Goal: Communication & Community: Answer question/provide support

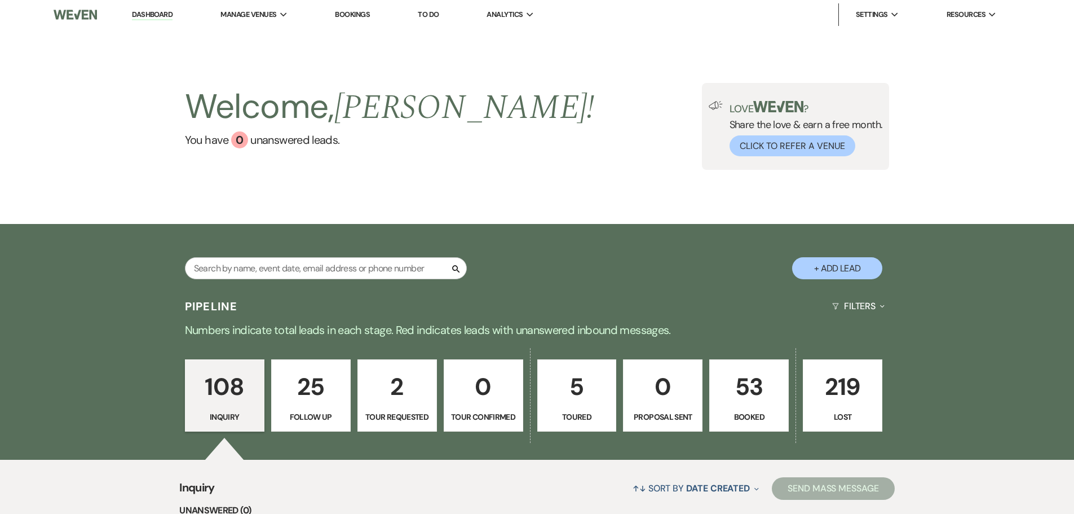
click at [746, 387] on p "53" at bounding box center [749, 387] width 65 height 38
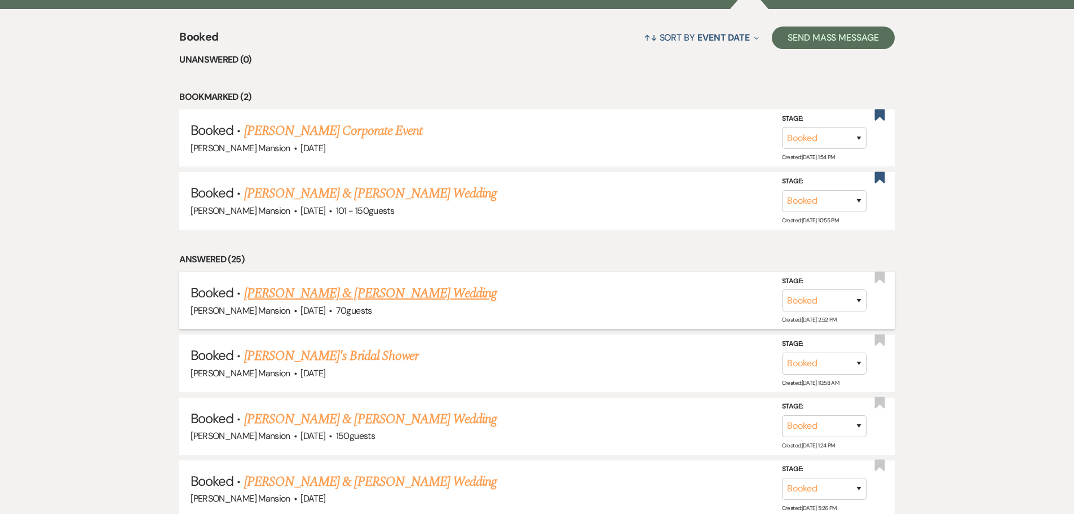
scroll to position [451, 0]
click at [273, 415] on link "[PERSON_NAME] & [PERSON_NAME] Wedding" at bounding box center [370, 418] width 253 height 20
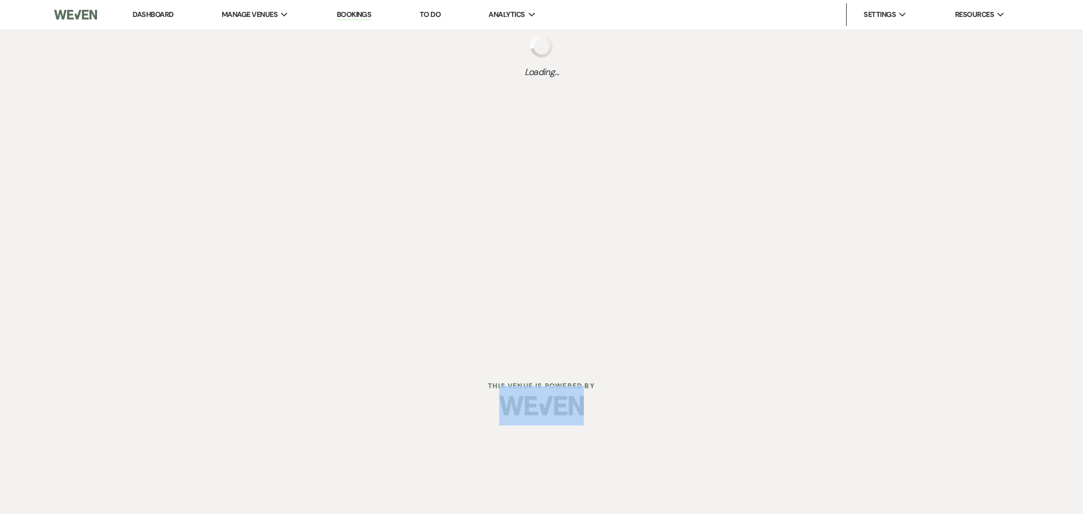
click at [273, 415] on div at bounding box center [541, 405] width 577 height 53
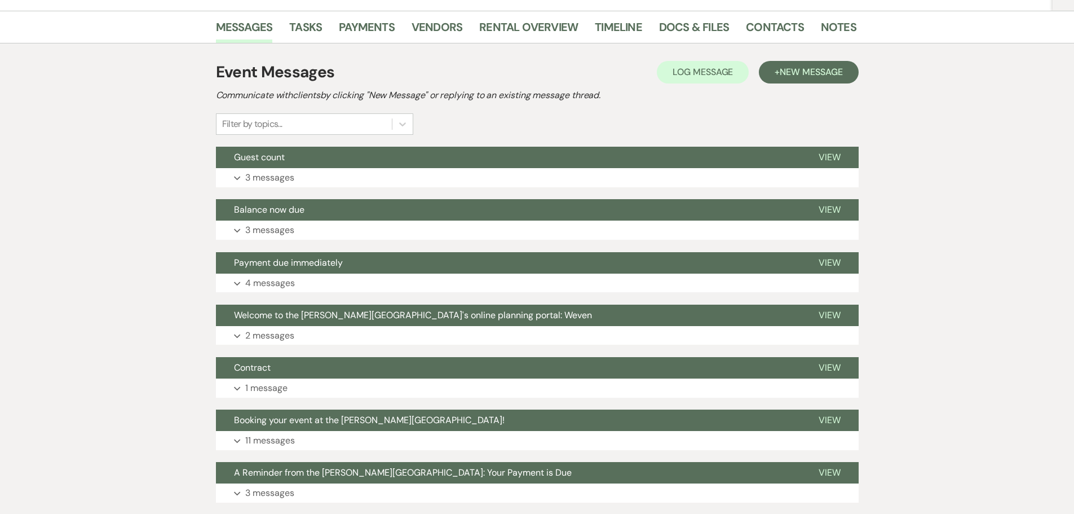
scroll to position [226, 0]
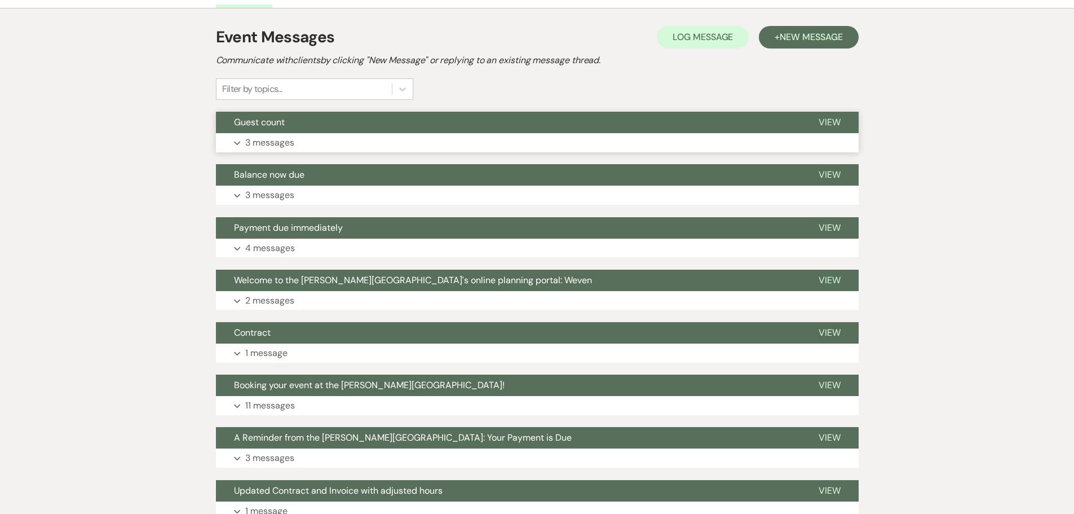
click at [261, 139] on p "3 messages" at bounding box center [269, 142] width 49 height 15
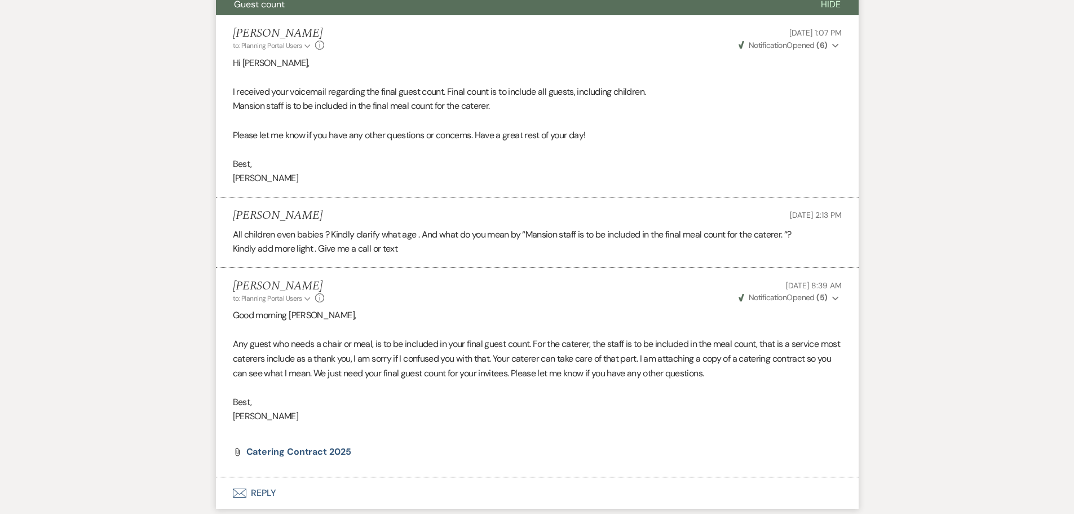
scroll to position [338, 0]
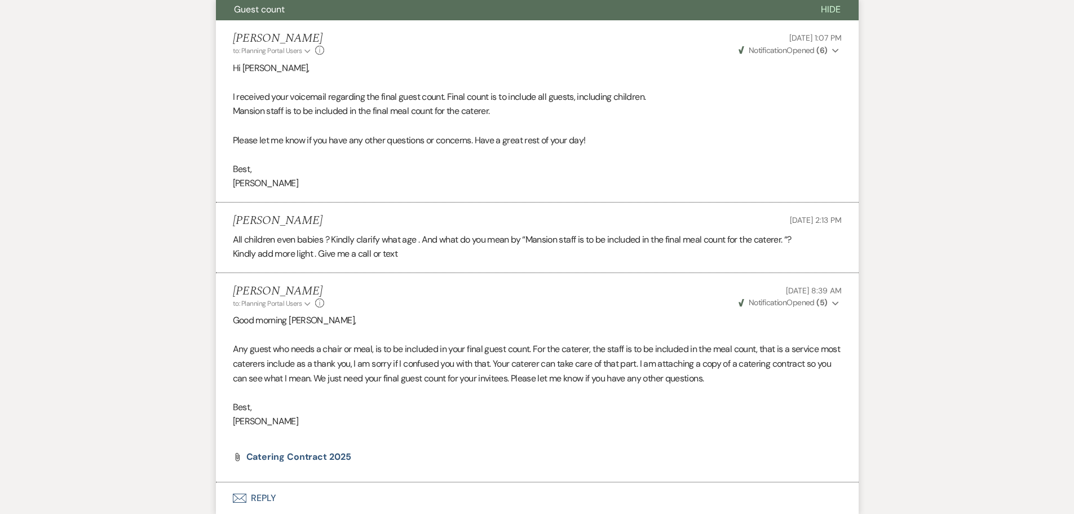
click at [255, 497] on button "Envelope Reply" at bounding box center [537, 498] width 643 height 32
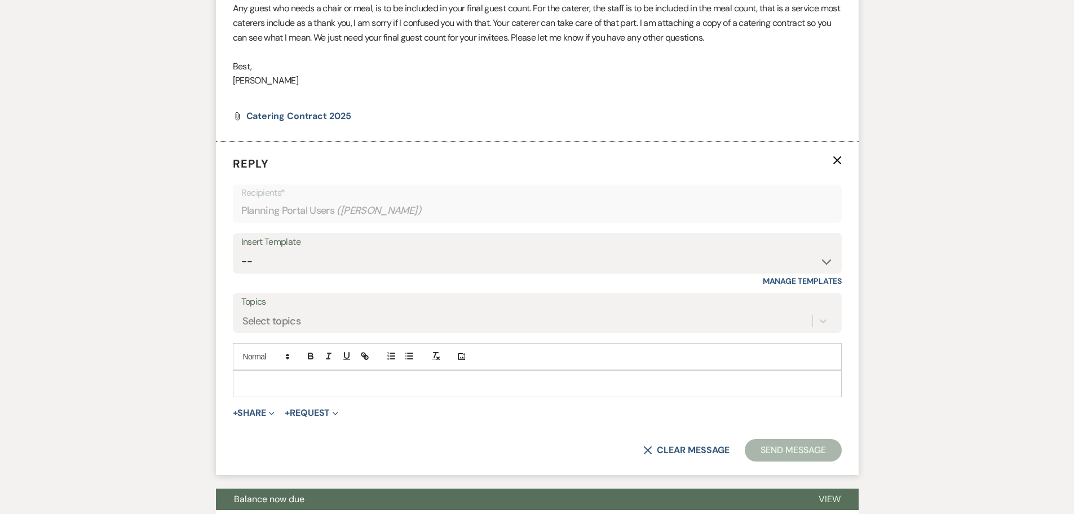
scroll to position [680, 0]
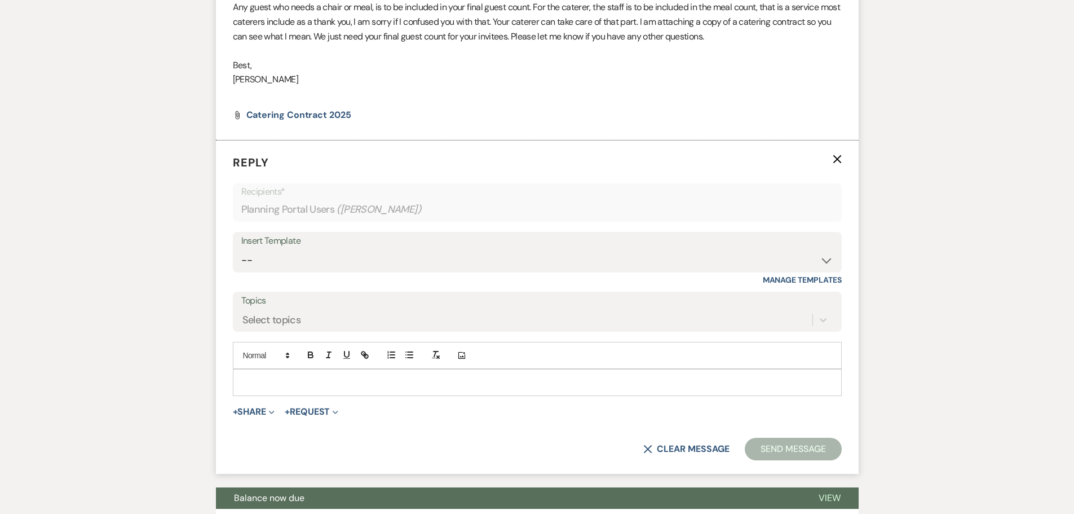
click at [258, 376] on p at bounding box center [537, 382] width 591 height 12
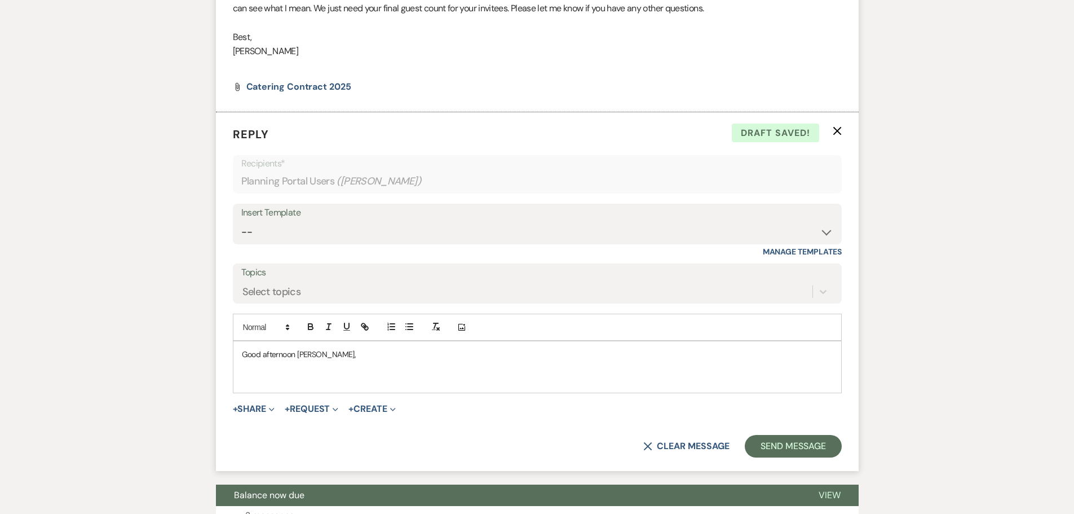
scroll to position [959, 0]
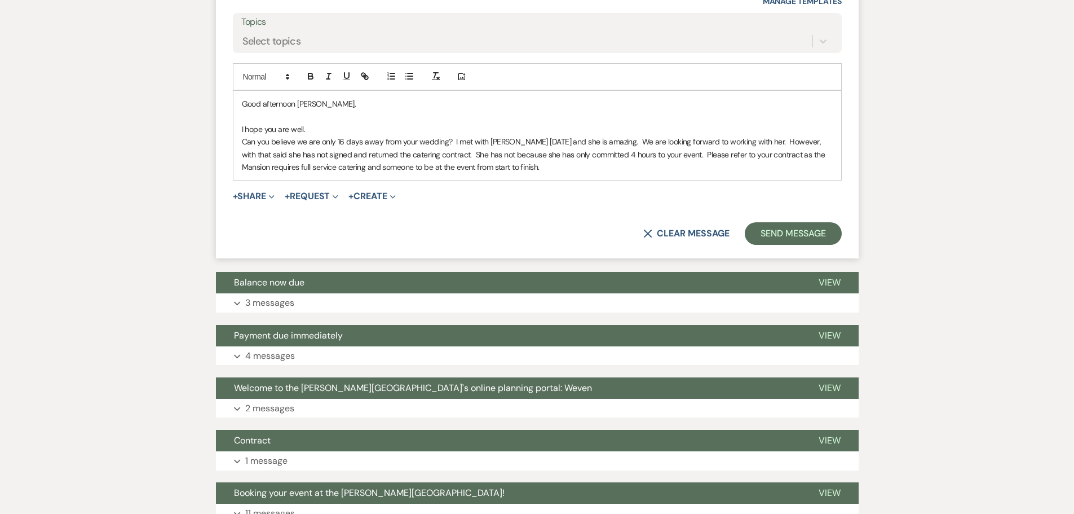
click at [324, 130] on p "I hope you are well." at bounding box center [537, 129] width 591 height 12
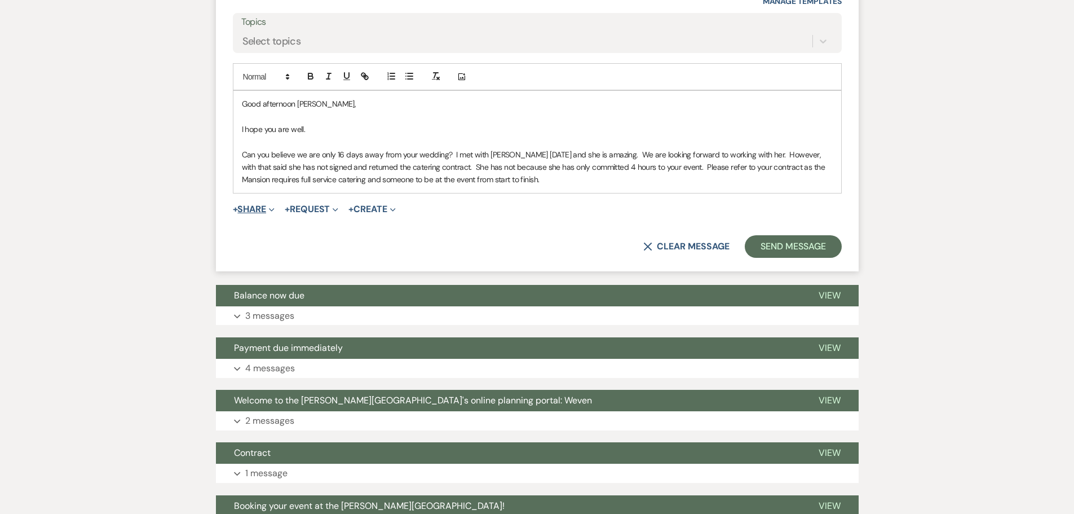
click at [258, 212] on button "+ Share Expand" at bounding box center [254, 209] width 42 height 9
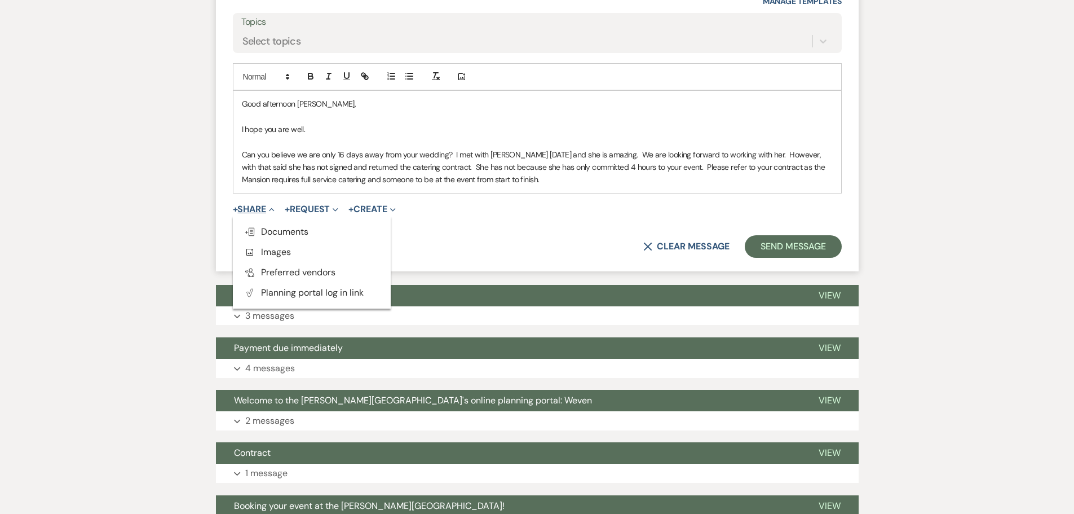
click at [258, 212] on button "+ Share Collapse" at bounding box center [254, 209] width 42 height 9
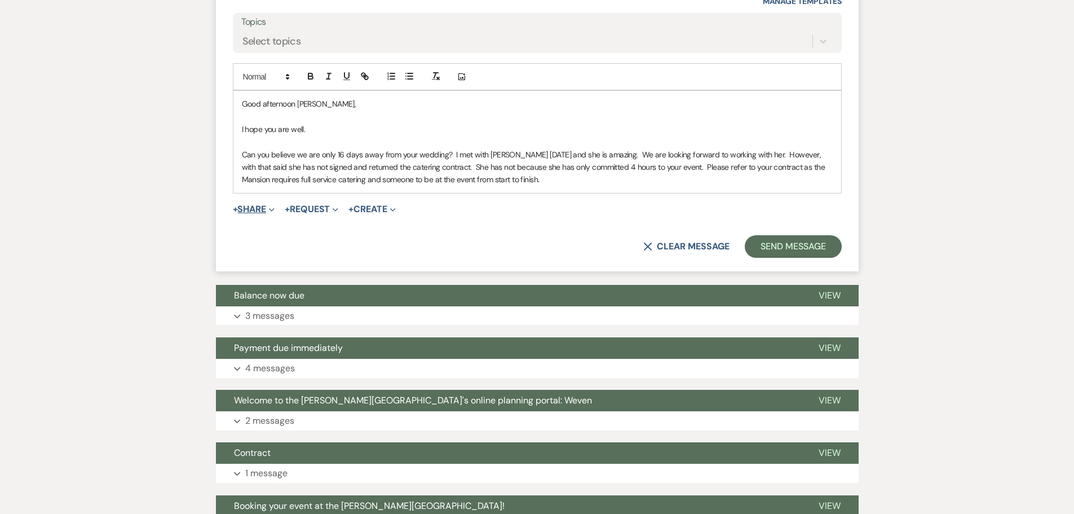
click at [258, 212] on button "+ Share Expand" at bounding box center [254, 209] width 42 height 9
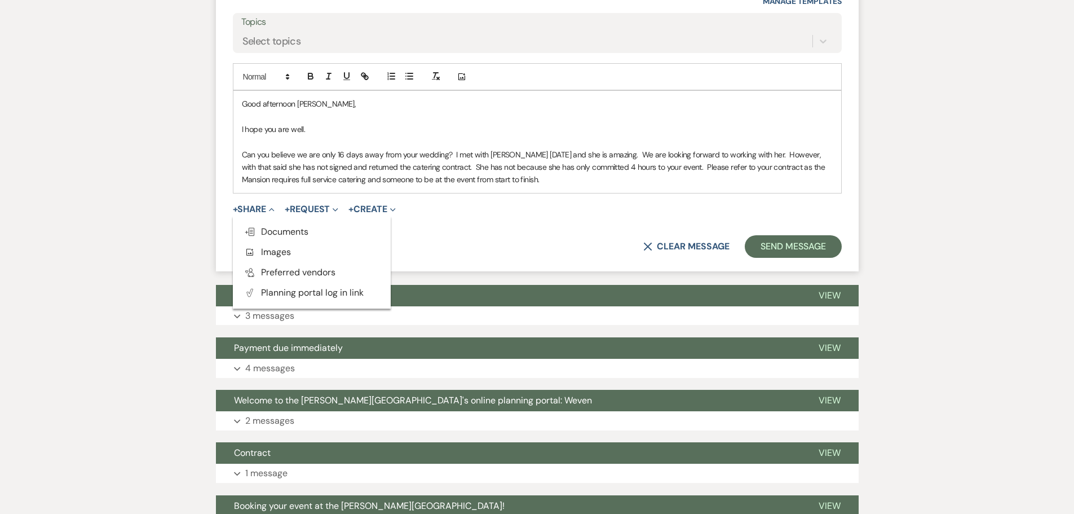
click at [968, 304] on div "Messages Tasks Payments Vendors Rental Overview Timeline Docs & Files Contacts …" at bounding box center [537, 160] width 1074 height 1835
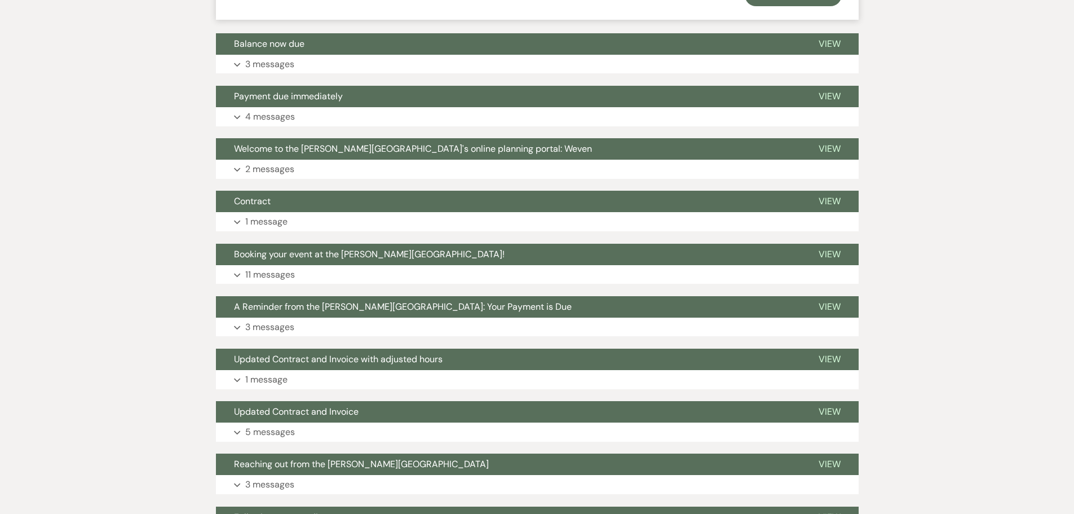
scroll to position [1200, 0]
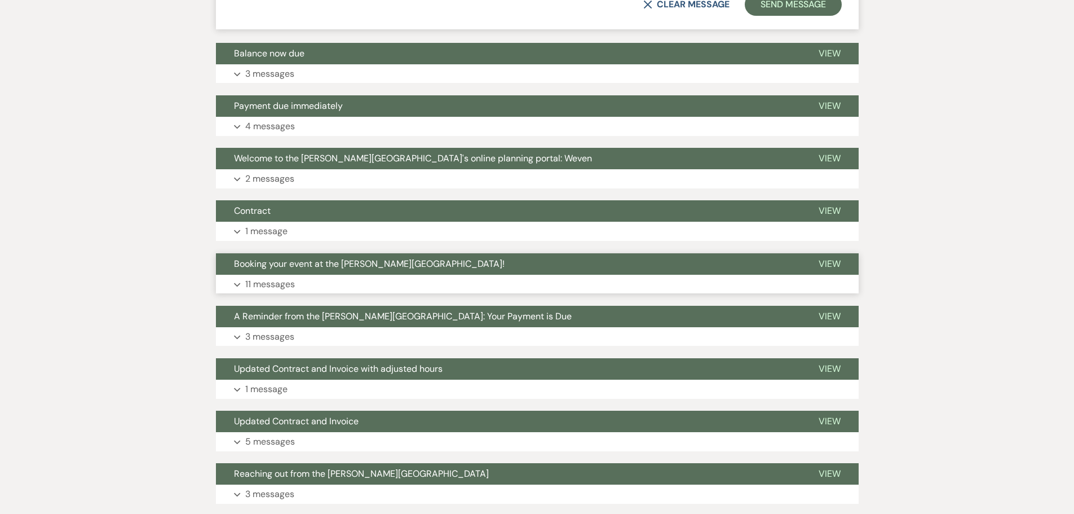
click at [267, 281] on p "11 messages" at bounding box center [270, 284] width 50 height 15
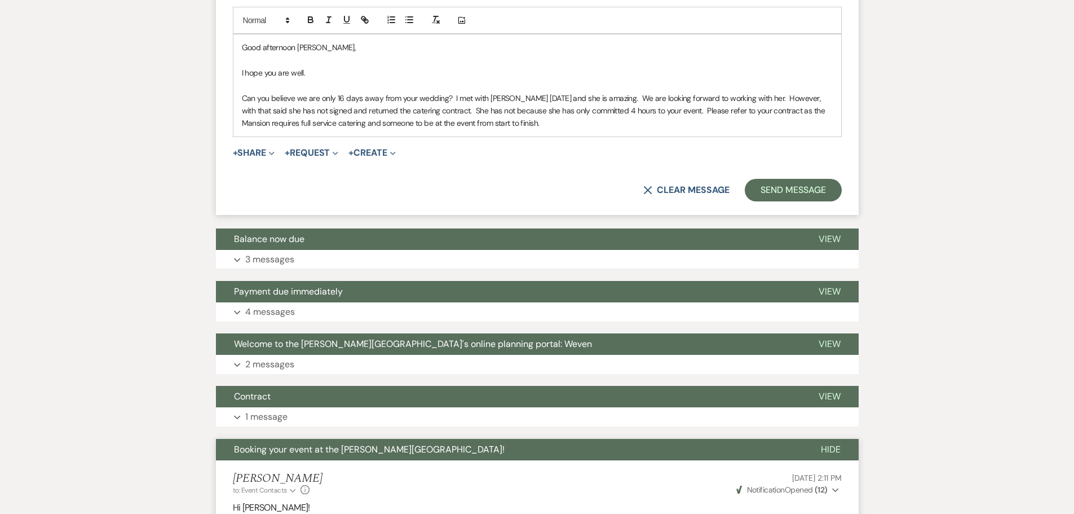
scroll to position [846, 0]
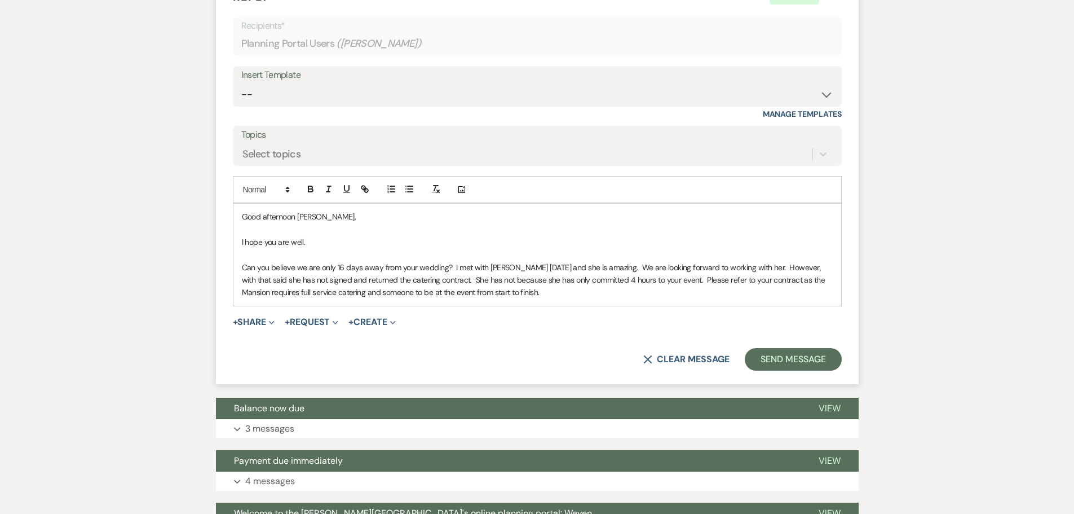
click at [525, 293] on p "Can you believe we are only 16 days away from your wedding? I met with [PERSON_…" at bounding box center [537, 280] width 591 height 38
drag, startPoint x: 751, startPoint y: 293, endPoint x: 554, endPoint y: 293, distance: 197.3
click at [554, 293] on p "Can you believe we are only 16 days away from your wedding? I met with [PERSON_…" at bounding box center [537, 280] width 591 height 38
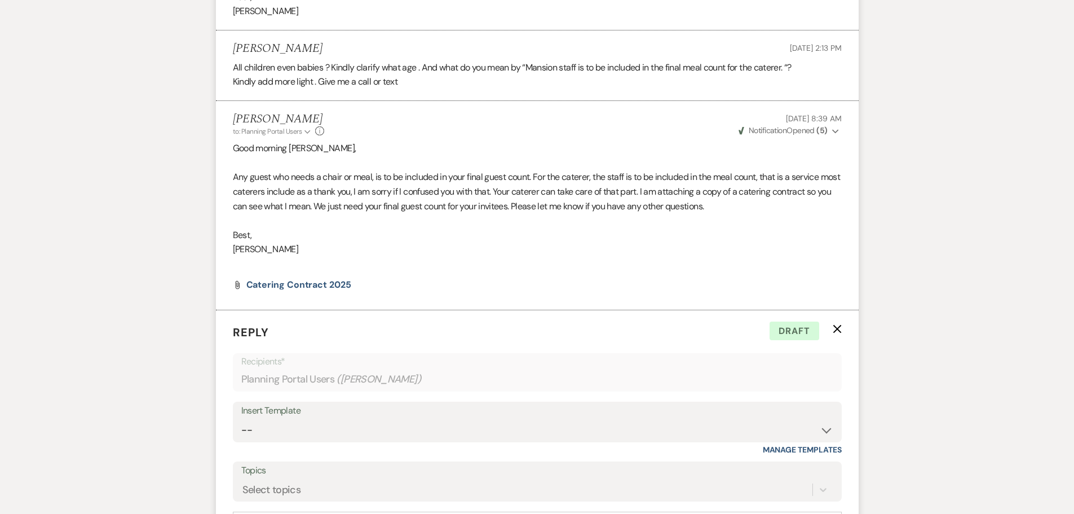
scroll to position [733, 0]
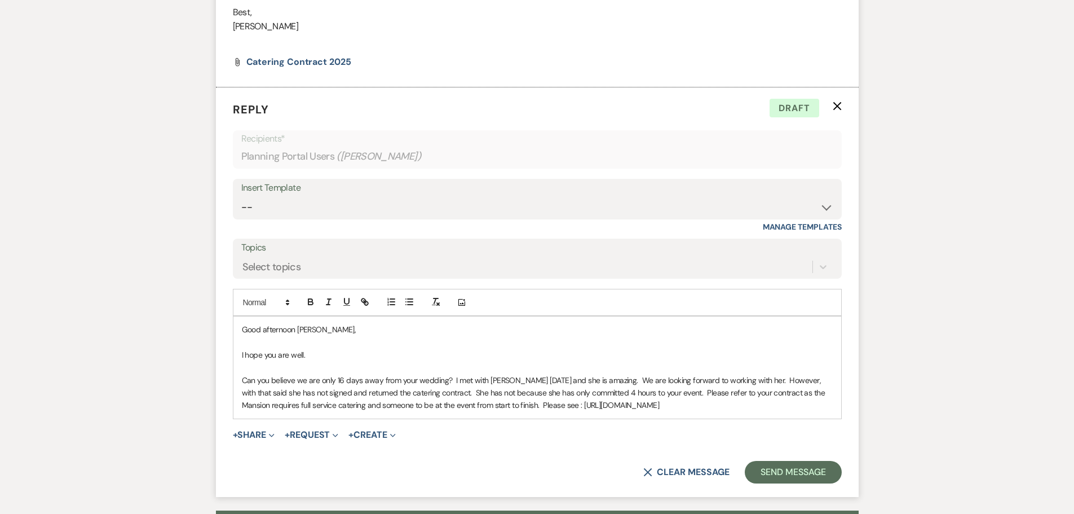
drag, startPoint x: 663, startPoint y: 401, endPoint x: 646, endPoint y: 407, distance: 18.0
click at [646, 407] on p "Can you believe we are only 16 days away from your wedding? I met with [PERSON_…" at bounding box center [537, 393] width 591 height 38
click at [363, 301] on icon "button" at bounding box center [365, 302] width 10 height 10
drag, startPoint x: 758, startPoint y: 406, endPoint x: 553, endPoint y: 408, distance: 204.7
click at [553, 408] on p "Can you believe we are only 16 days away from your wedding? I met with [PERSON_…" at bounding box center [537, 393] width 591 height 38
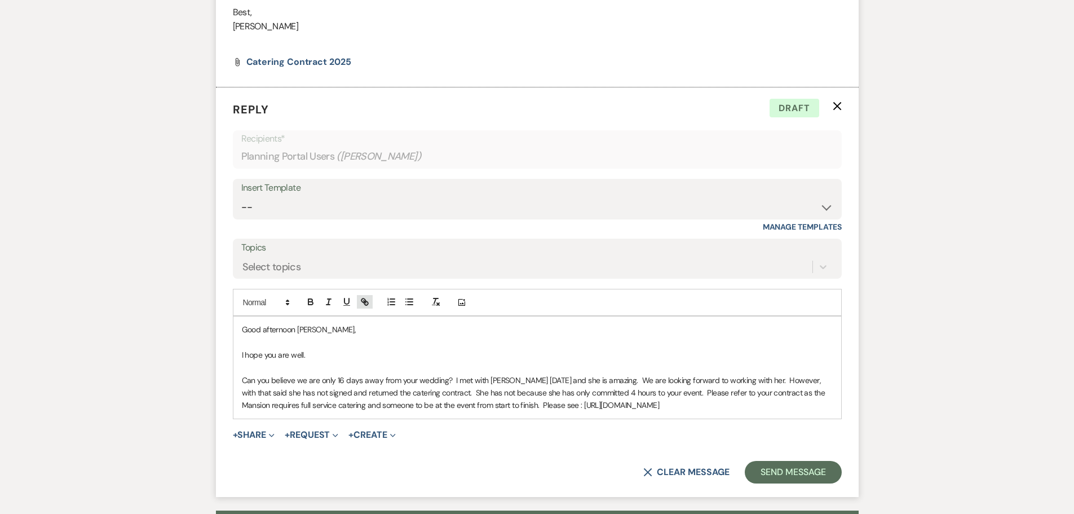
click at [361, 302] on icon "button" at bounding box center [365, 302] width 10 height 10
type input "[URL][DOMAIN_NAME]"
click at [727, 428] on link at bounding box center [717, 427] width 24 height 8
click at [768, 408] on p "Can you believe we are only 16 days away from your wedding? I met with [PERSON_…" at bounding box center [537, 393] width 591 height 38
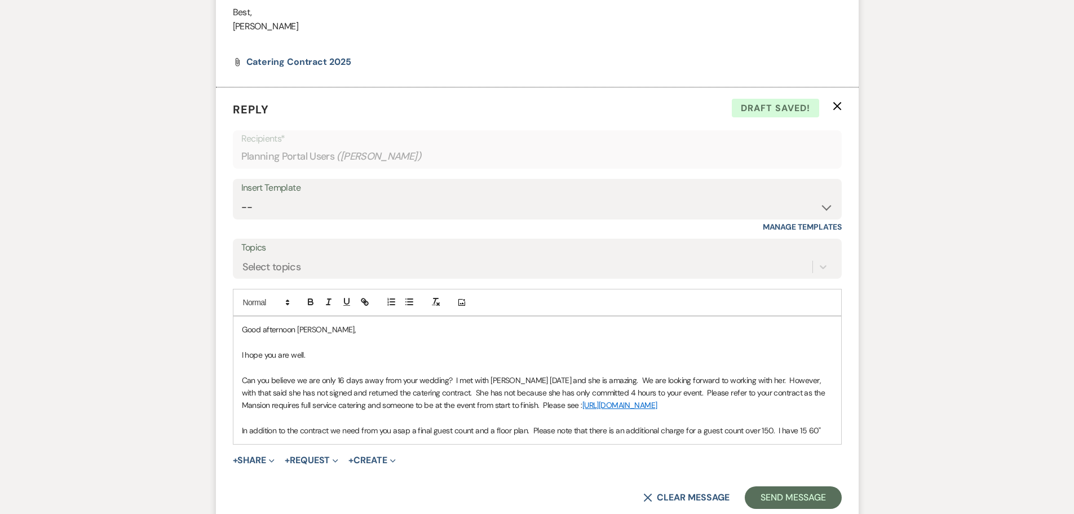
click at [804, 429] on p "In addition to the contract we need from you asap a final guest count and a flo…" at bounding box center [537, 430] width 591 height 12
click at [833, 432] on div "Good afternoon [PERSON_NAME], I hope you are well. Can you believe we are only …" at bounding box center [537, 379] width 608 height 127
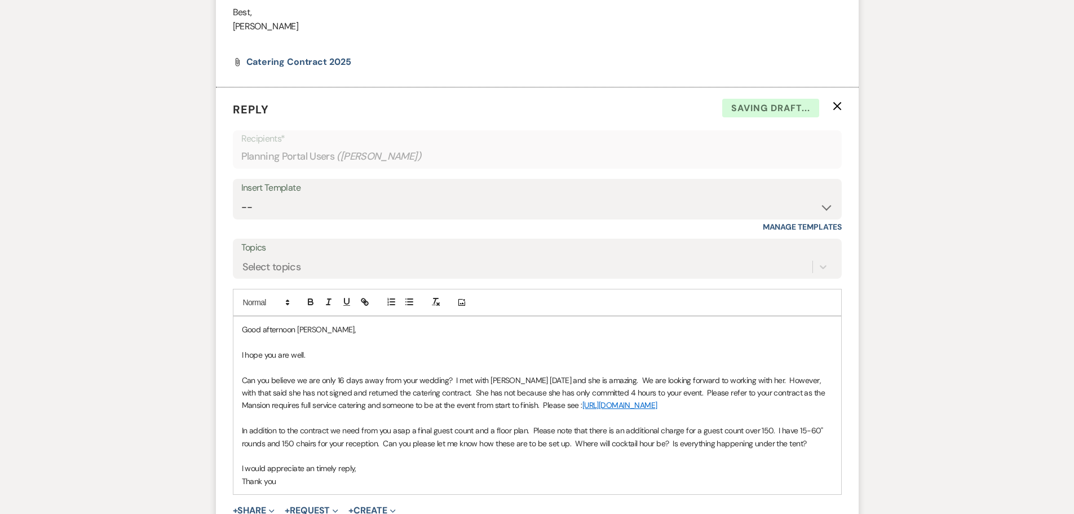
click at [362, 465] on p "I would appreciate an timely reply," at bounding box center [537, 468] width 591 height 12
click at [275, 480] on p "Thank you" at bounding box center [537, 481] width 591 height 12
click at [369, 258] on div "Select topics" at bounding box center [526, 267] width 571 height 20
type input "Urgent"
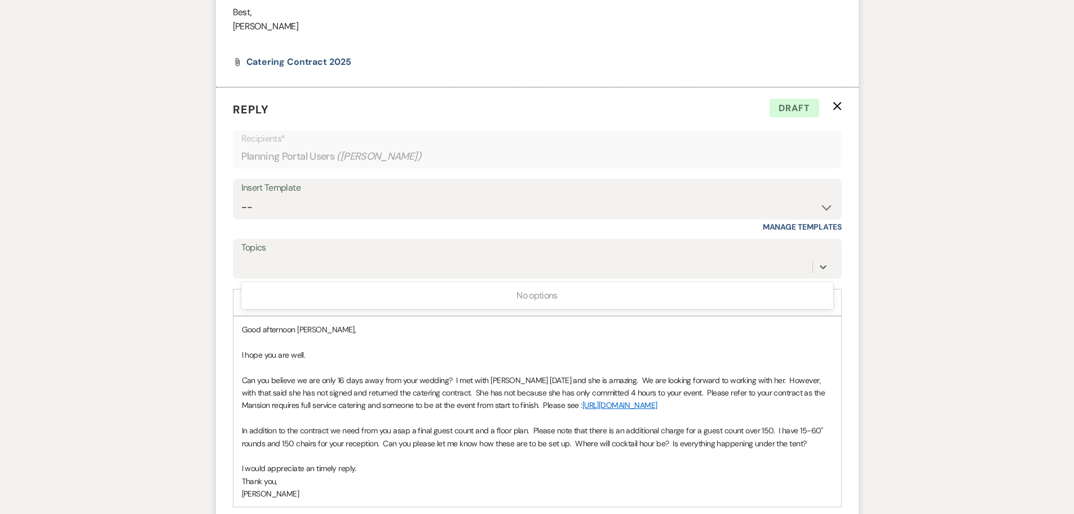
click at [403, 367] on p at bounding box center [537, 367] width 591 height 12
drag, startPoint x: 336, startPoint y: 380, endPoint x: 359, endPoint y: 378, distance: 23.2
click at [359, 378] on p "Can you believe we are only 16 days away from your wedding? I met with [PERSON_…" at bounding box center [537, 393] width 591 height 38
click at [308, 303] on icon "button" at bounding box center [310, 303] width 5 height 3
click at [378, 404] on p "Can you believe we are only 16 days away from your wedding? I met with [PERSON_…" at bounding box center [537, 393] width 591 height 38
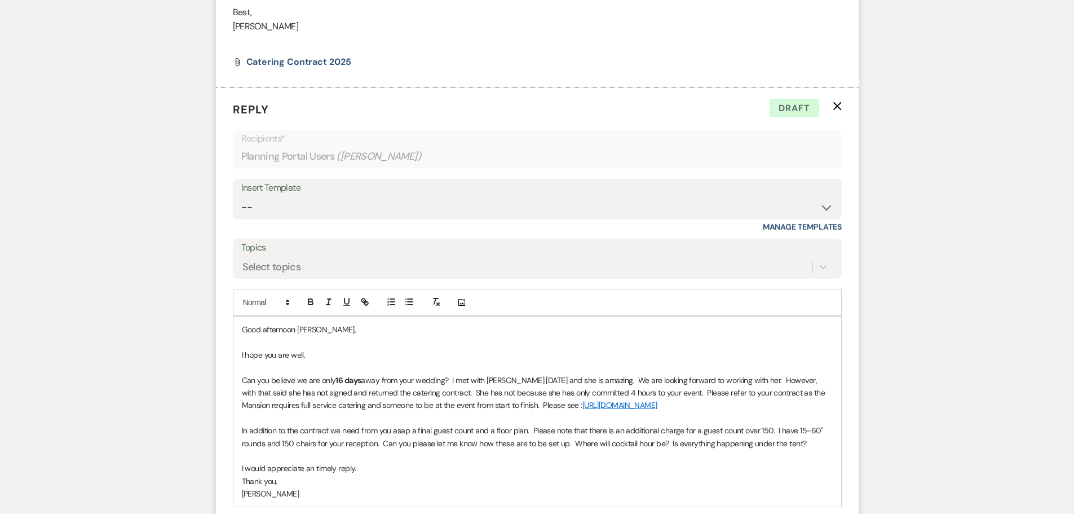
click at [773, 407] on p "Can you believe we are only 16 days away from your wedding? I met with [PERSON_…" at bounding box center [537, 393] width 591 height 38
drag, startPoint x: 757, startPoint y: 404, endPoint x: 832, endPoint y: 414, distance: 75.0
click at [832, 412] on p "Can you believe we are only 16 days away from your wedding? I met with [PERSON_…" at bounding box center [537, 393] width 591 height 38
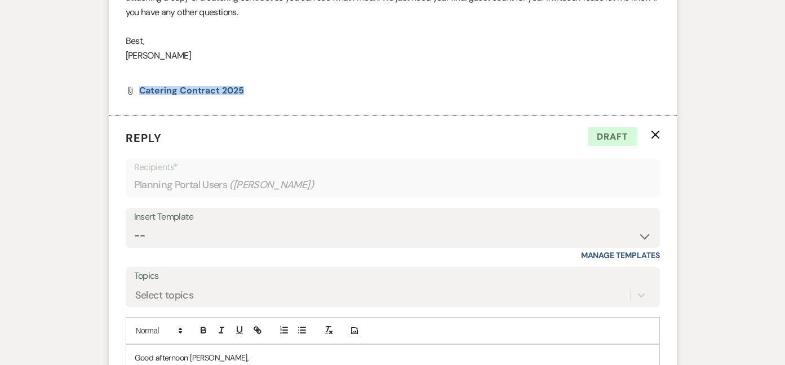
drag, startPoint x: 19, startPoint y: 114, endPoint x: -1227, endPoint y: 135, distance: 1245.7
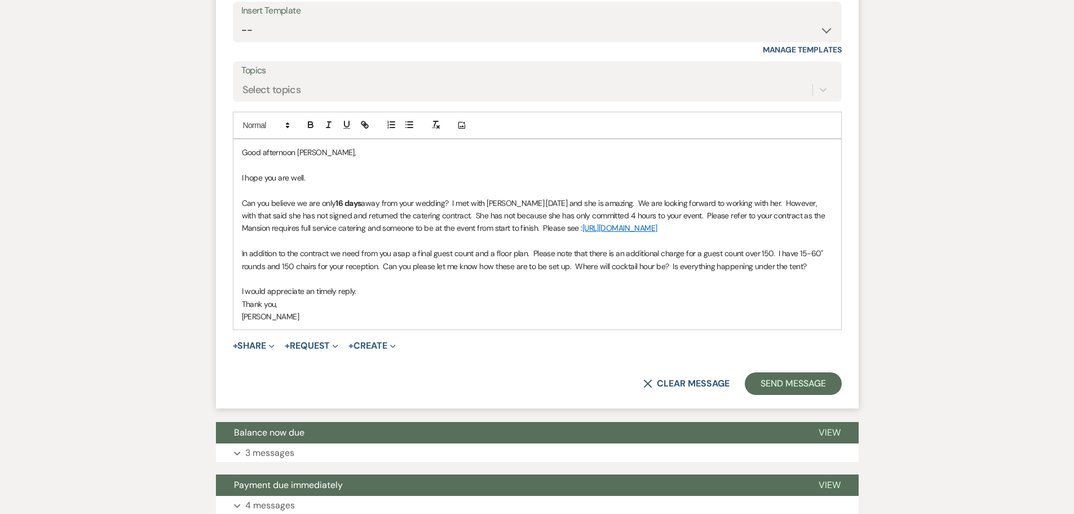
scroll to position [1015, 0]
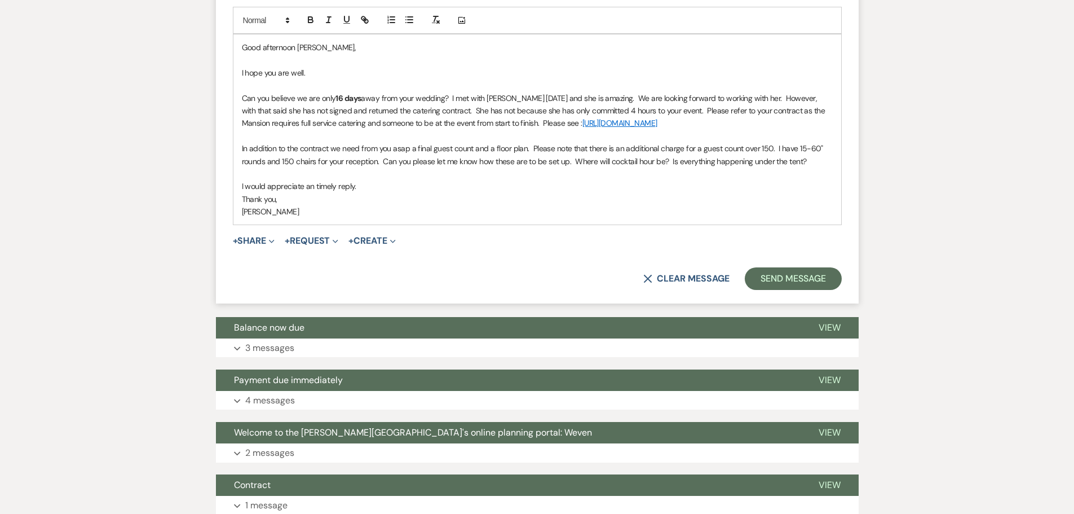
click at [769, 125] on p "Can you believe we are only 16 days away from your wedding? I met with [PERSON_…" at bounding box center [537, 111] width 591 height 38
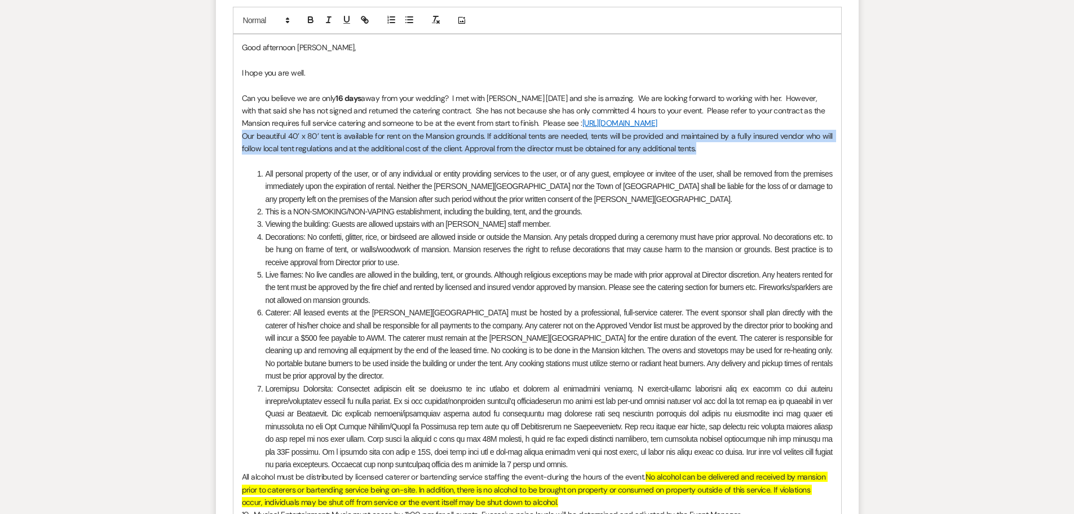
drag, startPoint x: 707, startPoint y: 151, endPoint x: 234, endPoint y: 139, distance: 473.2
click at [234, 139] on div "Good afternoon [PERSON_NAME], I hope you are well. Can you believe we are only …" at bounding box center [537, 394] width 608 height 721
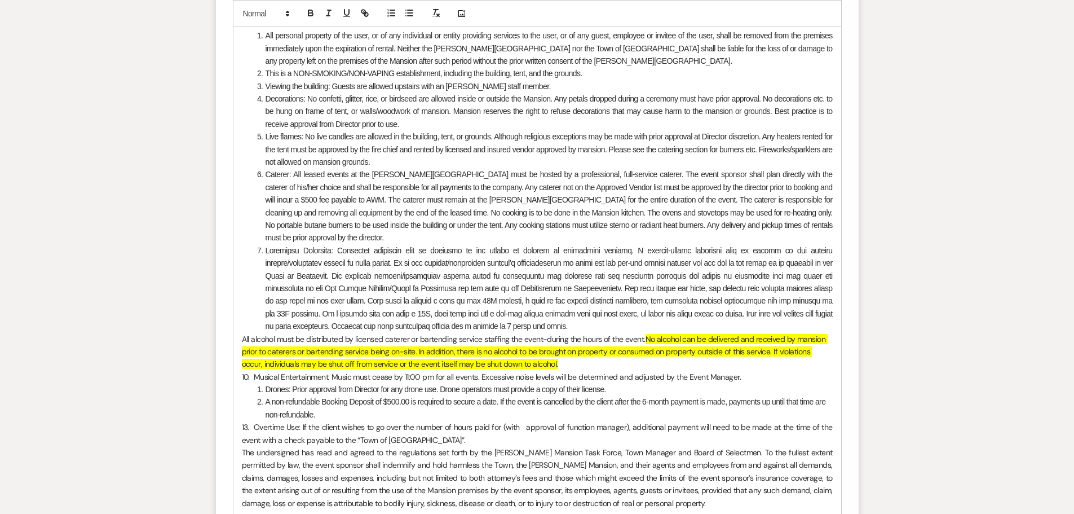
scroll to position [1184, 0]
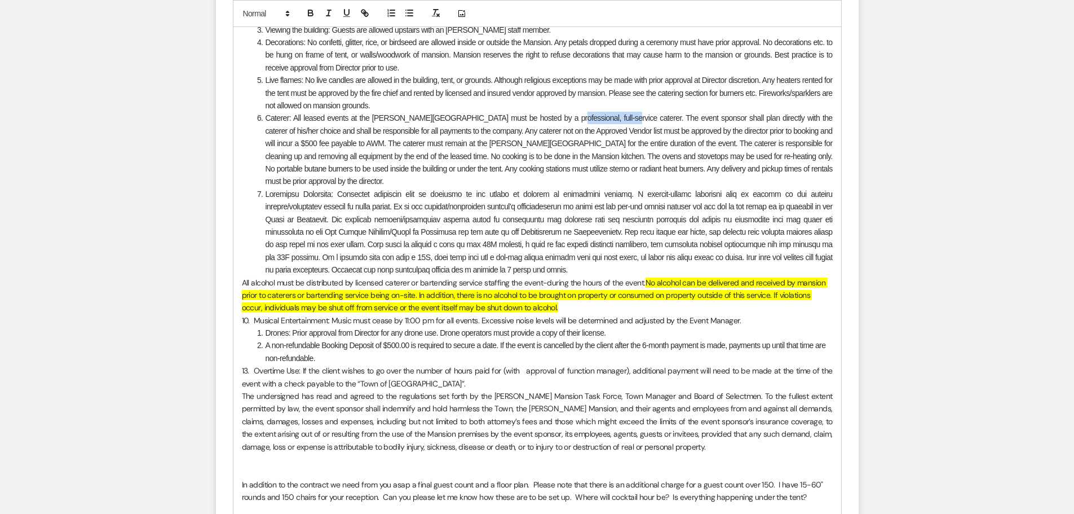
drag, startPoint x: 605, startPoint y: 116, endPoint x: 549, endPoint y: 115, distance: 55.8
click at [549, 115] on li "Caterer: All leased events at the [PERSON_NAME][GEOGRAPHIC_DATA] must be hosted…" at bounding box center [543, 150] width 579 height 76
click at [310, 14] on icon "button" at bounding box center [310, 14] width 5 height 3
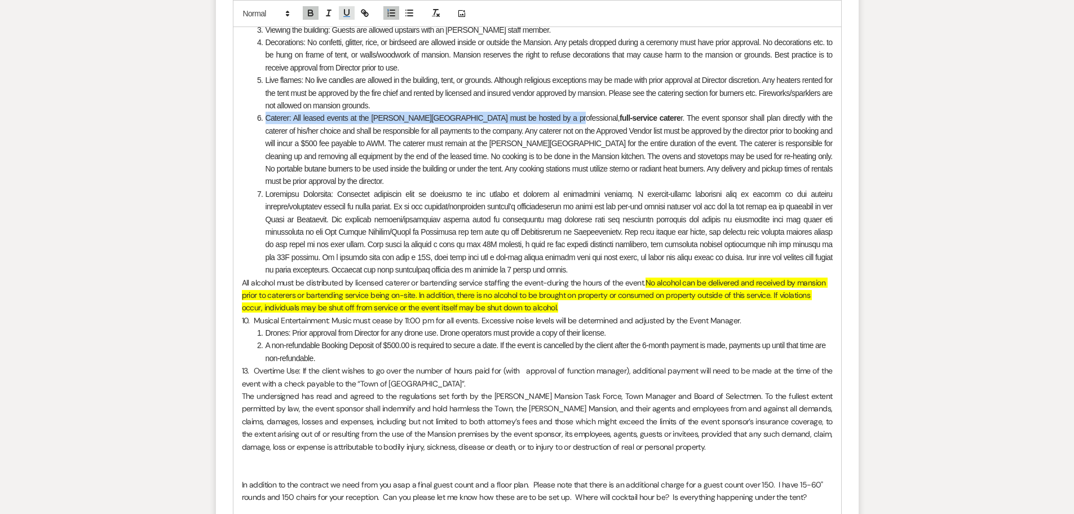
click at [347, 12] on icon "button" at bounding box center [347, 13] width 10 height 10
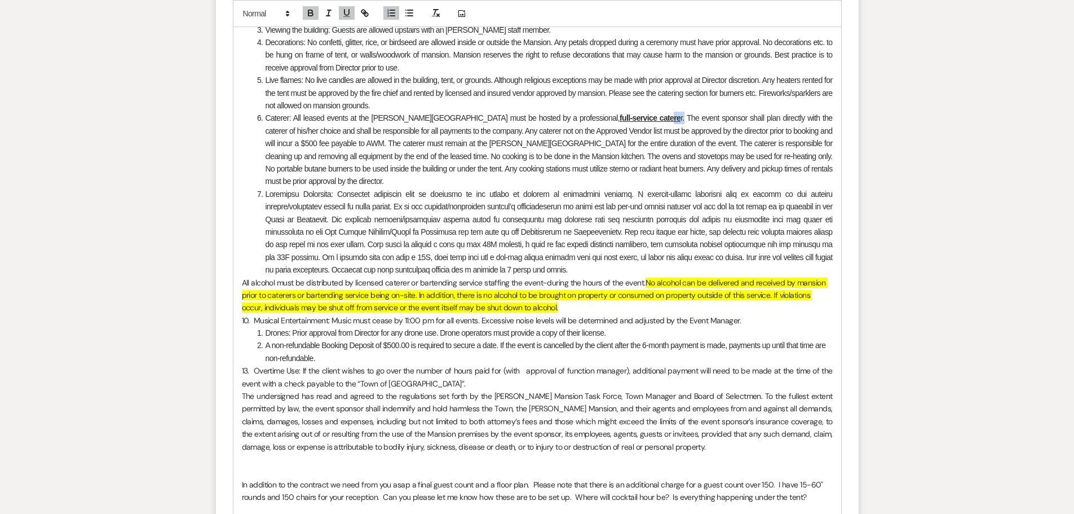
drag, startPoint x: 611, startPoint y: 116, endPoint x: 600, endPoint y: 117, distance: 10.2
click at [600, 117] on li "Caterer: All leased events at the [PERSON_NAME][GEOGRAPHIC_DATA] must be hosted…" at bounding box center [543, 150] width 579 height 76
click at [348, 12] on icon "button" at bounding box center [347, 13] width 10 height 10
click at [312, 14] on icon "button" at bounding box center [310, 14] width 5 height 3
click at [416, 152] on li "Caterer: All leased events at the [PERSON_NAME][GEOGRAPHIC_DATA] must be hosted…" at bounding box center [543, 150] width 579 height 76
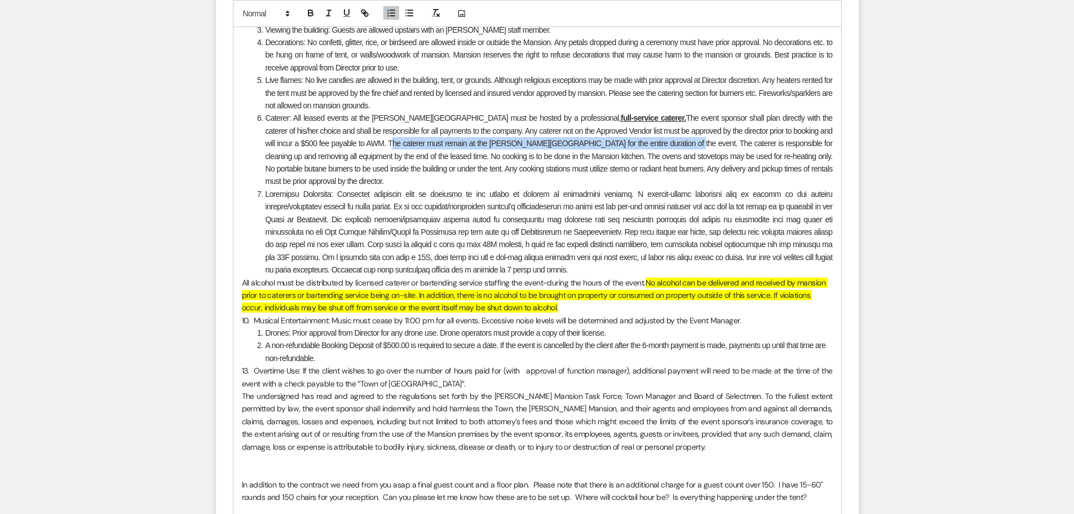
drag, startPoint x: 322, startPoint y: 142, endPoint x: 601, endPoint y: 142, distance: 279.1
click at [601, 142] on li "Caterer: All leased events at the [PERSON_NAME][GEOGRAPHIC_DATA] must be hosted…" at bounding box center [543, 150] width 579 height 76
click at [310, 16] on icon "button" at bounding box center [310, 14] width 5 height 3
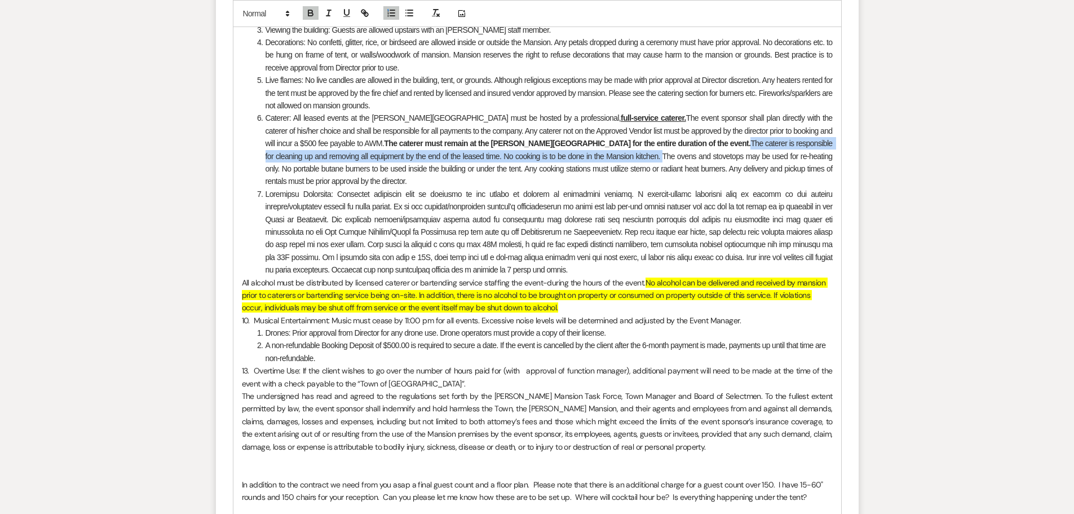
drag, startPoint x: 639, startPoint y: 144, endPoint x: 552, endPoint y: 152, distance: 87.2
click at [552, 152] on li "Caterer: All leased events at the [PERSON_NAME][GEOGRAPHIC_DATA] must be hosted…" at bounding box center [543, 150] width 579 height 76
click at [312, 10] on icon "button" at bounding box center [310, 11] width 4 height 3
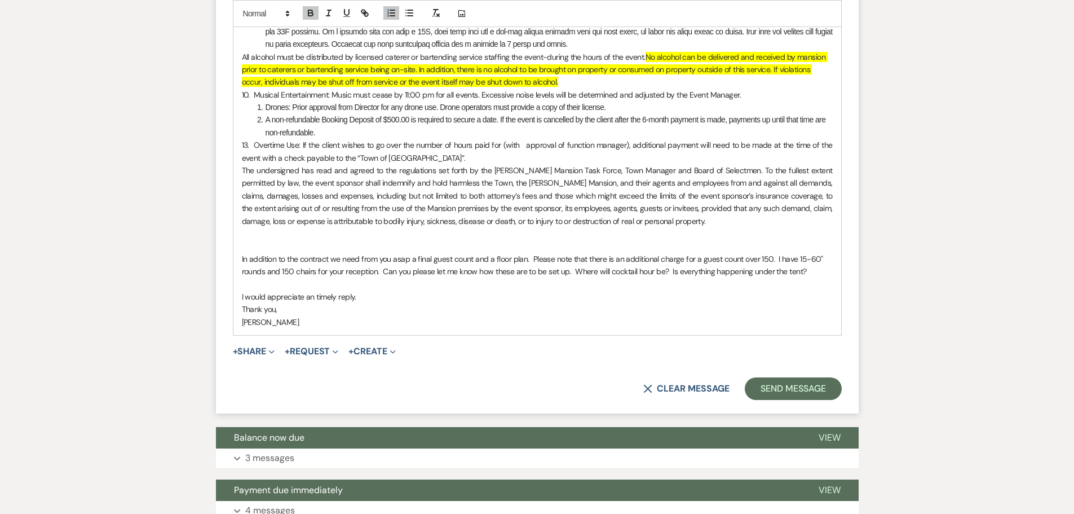
scroll to position [1466, 0]
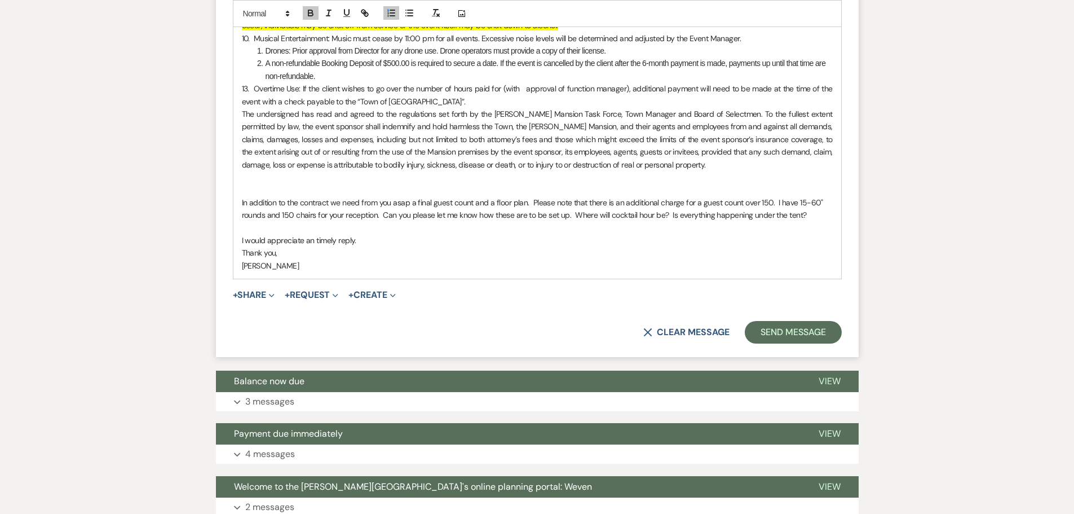
click at [314, 184] on p at bounding box center [537, 189] width 591 height 12
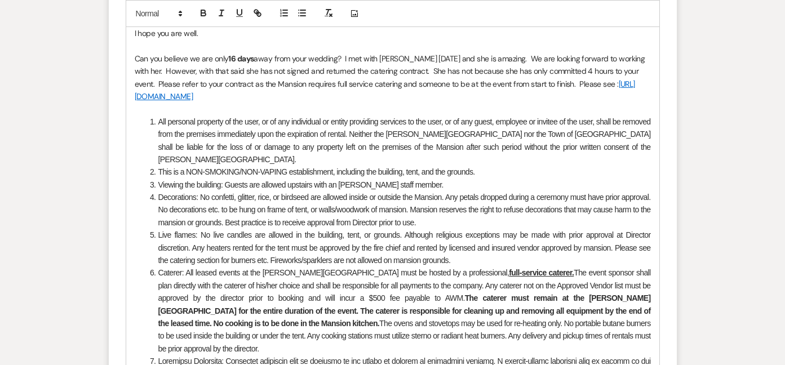
scroll to position [1015, 0]
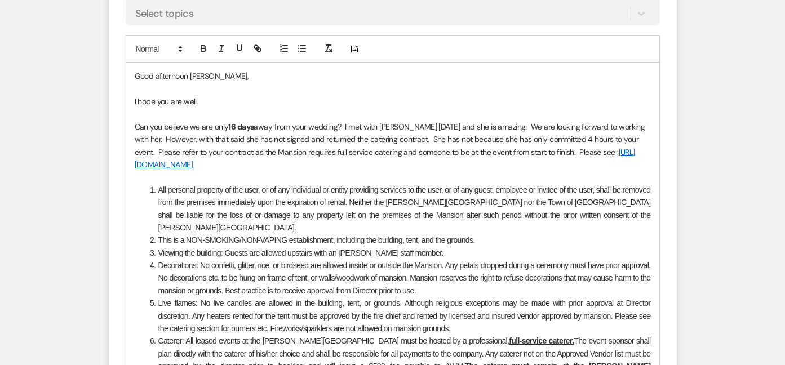
click at [364, 164] on p "Can you believe we are only 16 days away from your wedding? I met with [PERSON_…" at bounding box center [393, 146] width 516 height 51
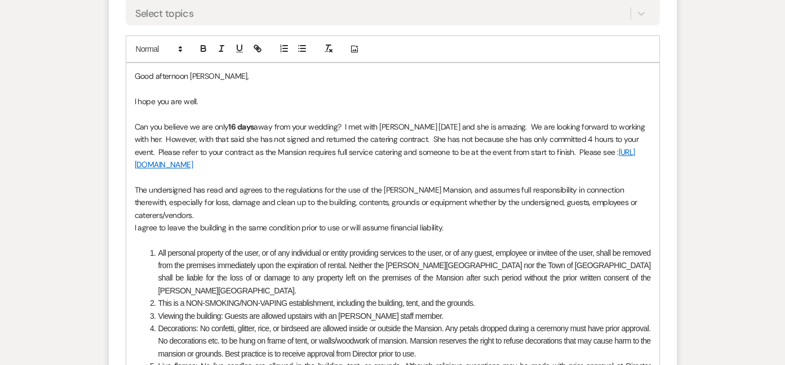
click at [236, 211] on p "The undersigned has read and agrees to the regulations for the use of the [PERS…" at bounding box center [393, 203] width 516 height 38
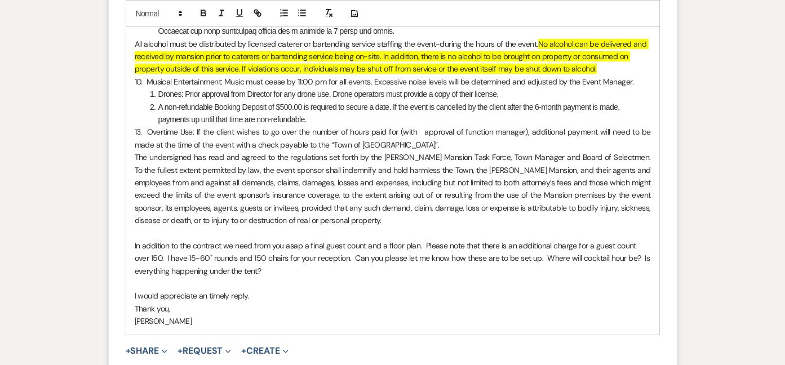
scroll to position [1579, 0]
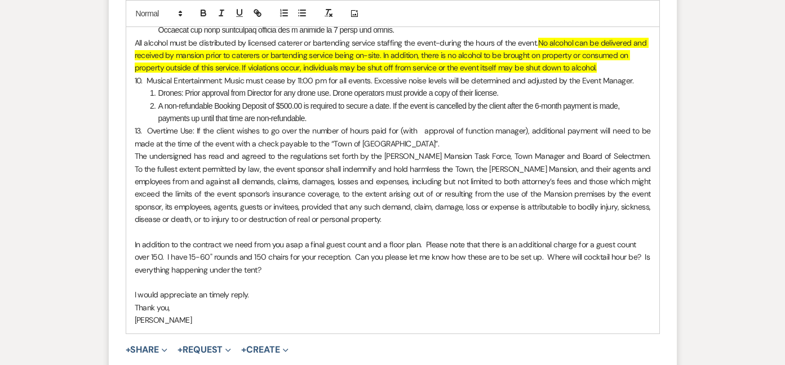
click at [192, 239] on p "In addition to the contract we need from you asap a final guest count and a flo…" at bounding box center [393, 258] width 516 height 38
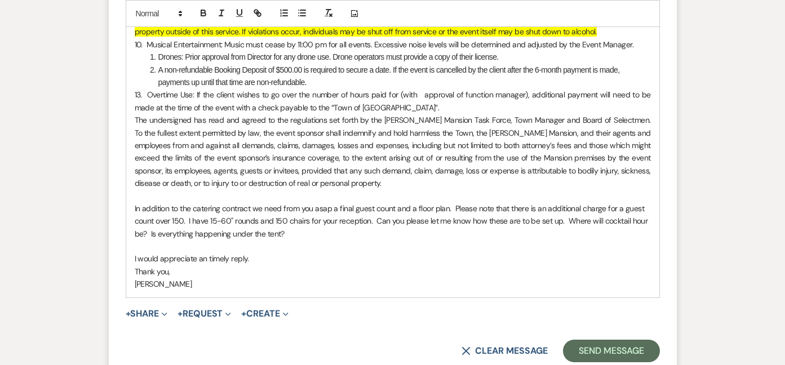
scroll to position [1748, 0]
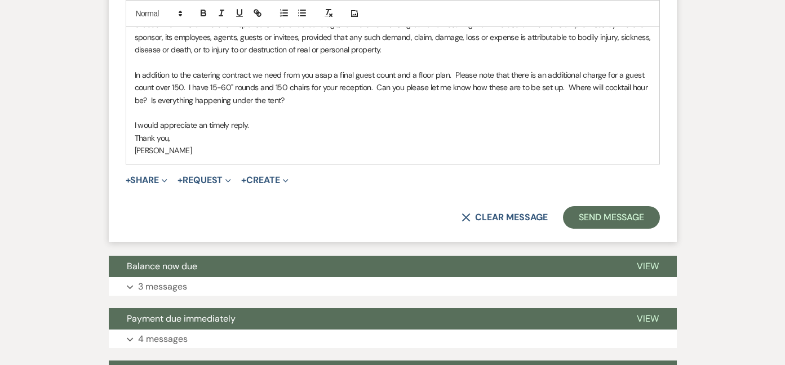
click at [284, 119] on p "I would appreciate an timely reply." at bounding box center [393, 125] width 516 height 12
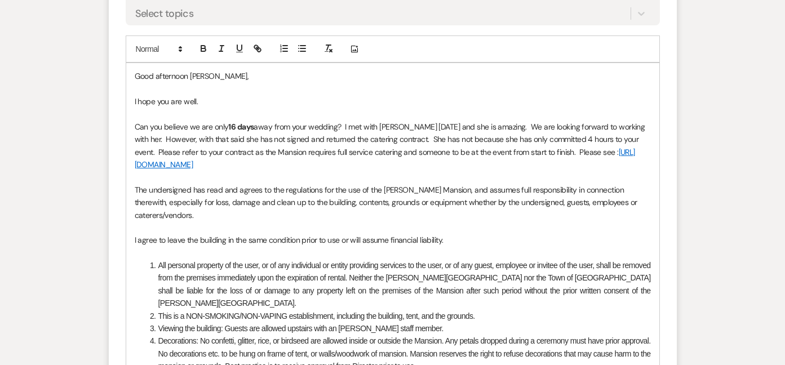
scroll to position [1015, 0]
click at [630, 143] on p "Can you believe we are only 16 days away from your wedding? I met with [PERSON_…" at bounding box center [393, 145] width 516 height 51
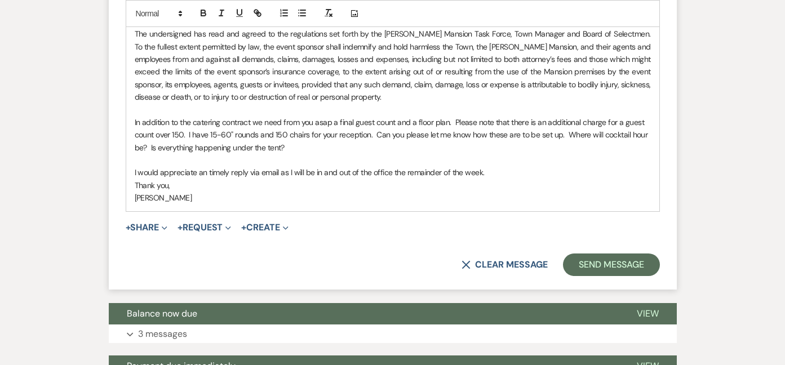
scroll to position [1636, 0]
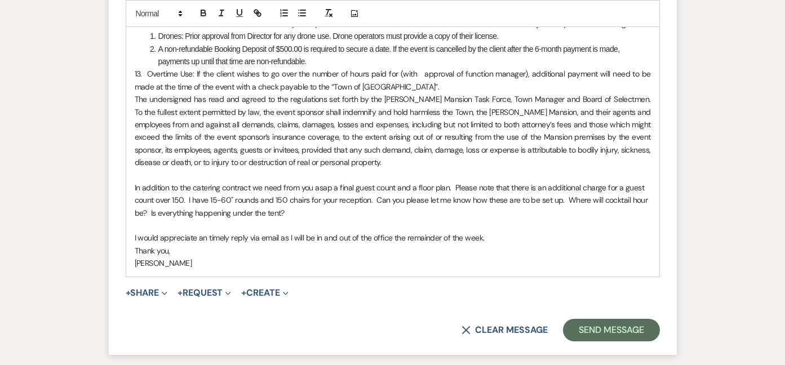
click at [488, 232] on p "I would appreciate an timely reply via email as I will be in and out of the off…" at bounding box center [393, 238] width 516 height 12
drag, startPoint x: 207, startPoint y: 214, endPoint x: 198, endPoint y: 214, distance: 9.0
click at [198, 232] on p "I would appreciate an timely reply via email as I will be in and out of the off…" at bounding box center [393, 238] width 516 height 12
click at [514, 232] on p "I would appreciate a timely reply via email as I will be in and out of the offi…" at bounding box center [393, 238] width 516 height 12
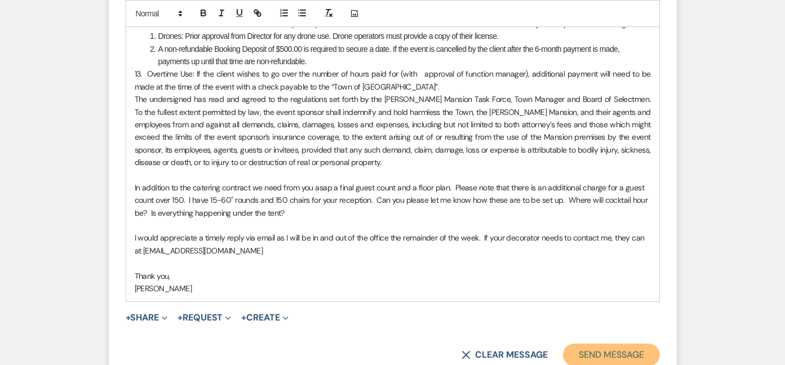
click at [632, 344] on button "Send Message" at bounding box center [611, 355] width 96 height 23
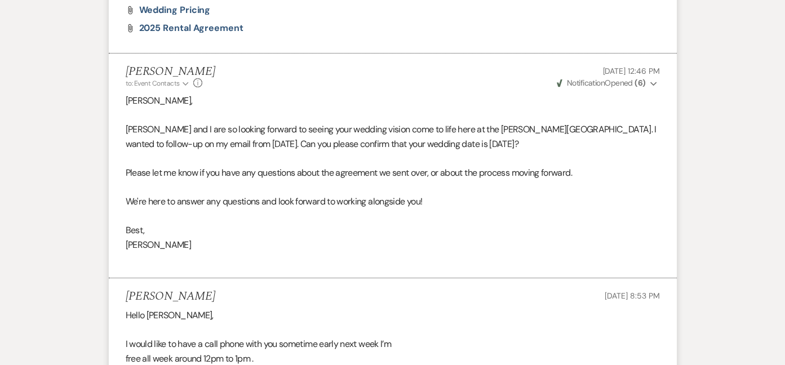
scroll to position [2423, 0]
